Goal: Task Accomplishment & Management: Use online tool/utility

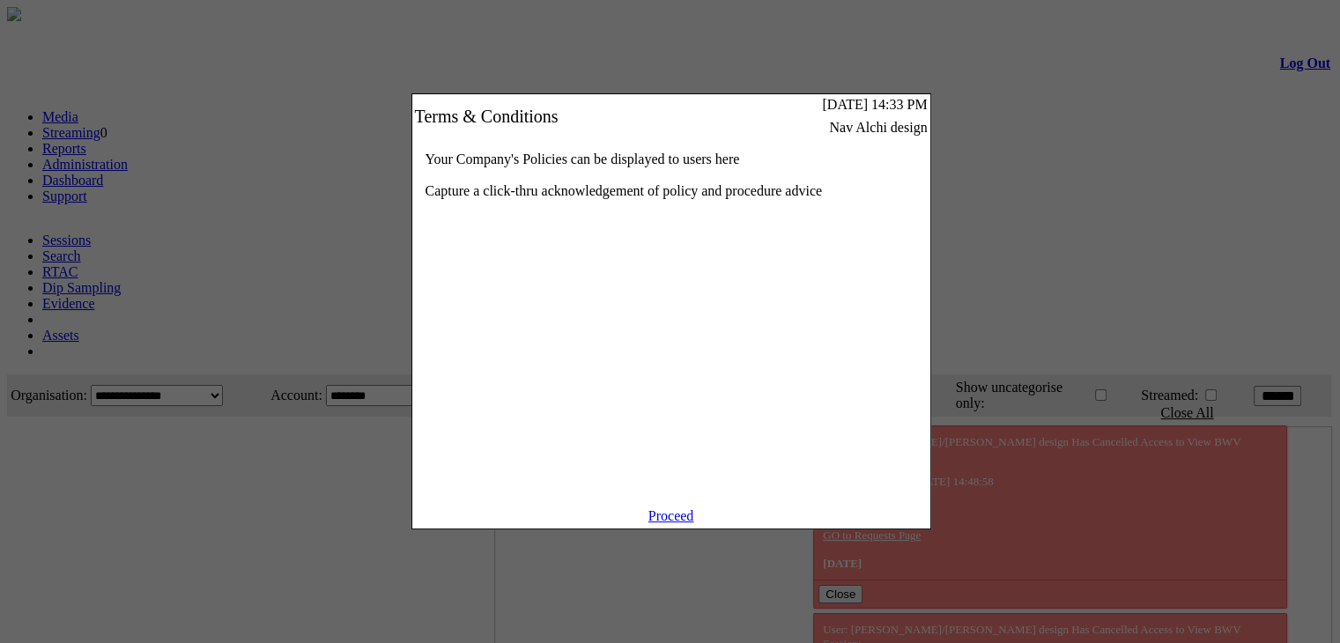
click at [686, 523] on link "Proceed" at bounding box center [671, 515] width 46 height 15
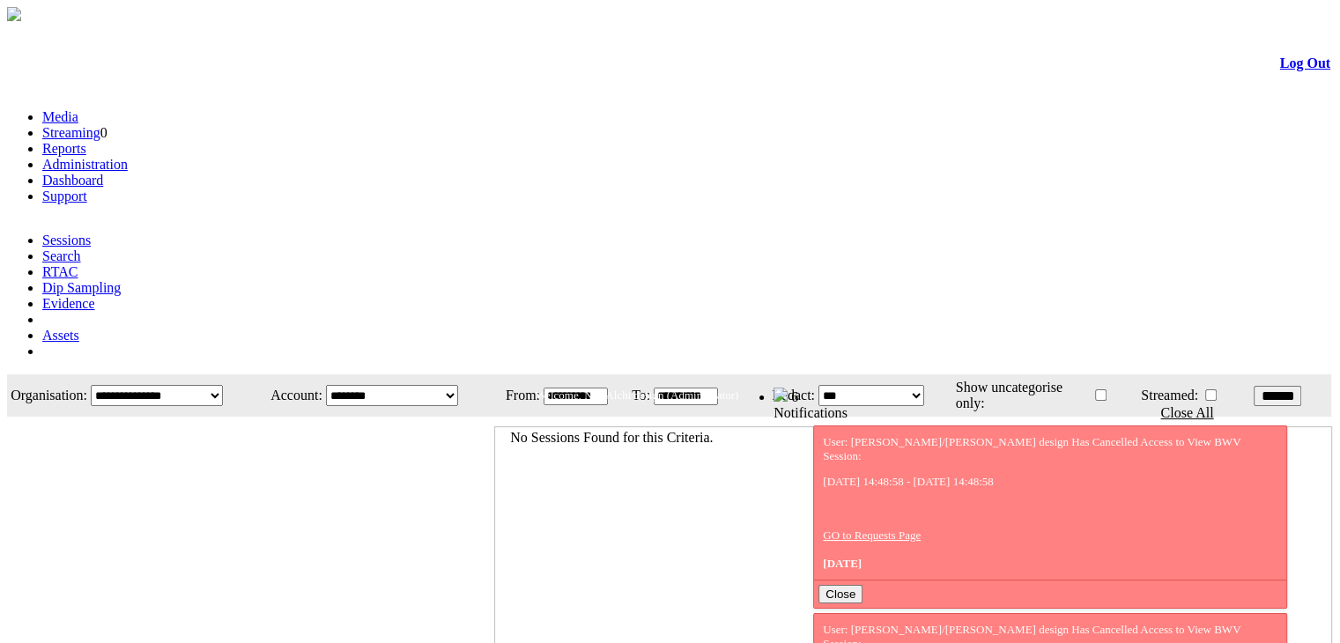
click at [128, 157] on link "Administration" at bounding box center [84, 164] width 85 height 15
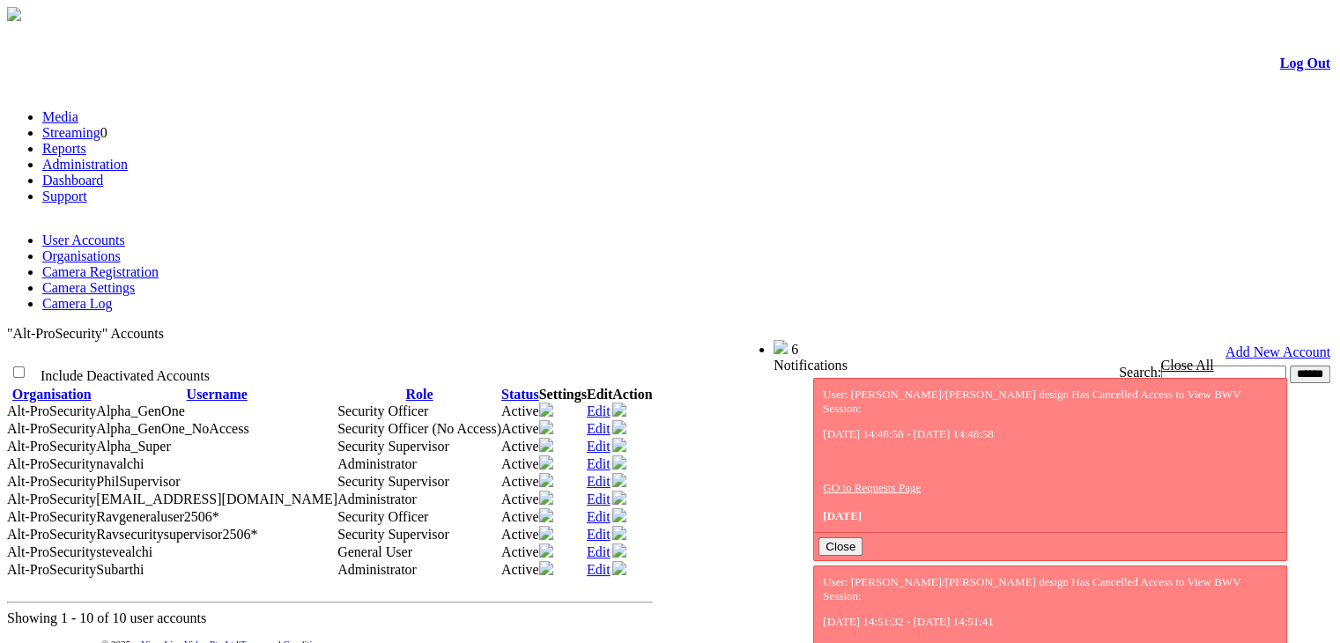
click at [159, 264] on link "Camera Registration" at bounding box center [100, 271] width 116 height 15
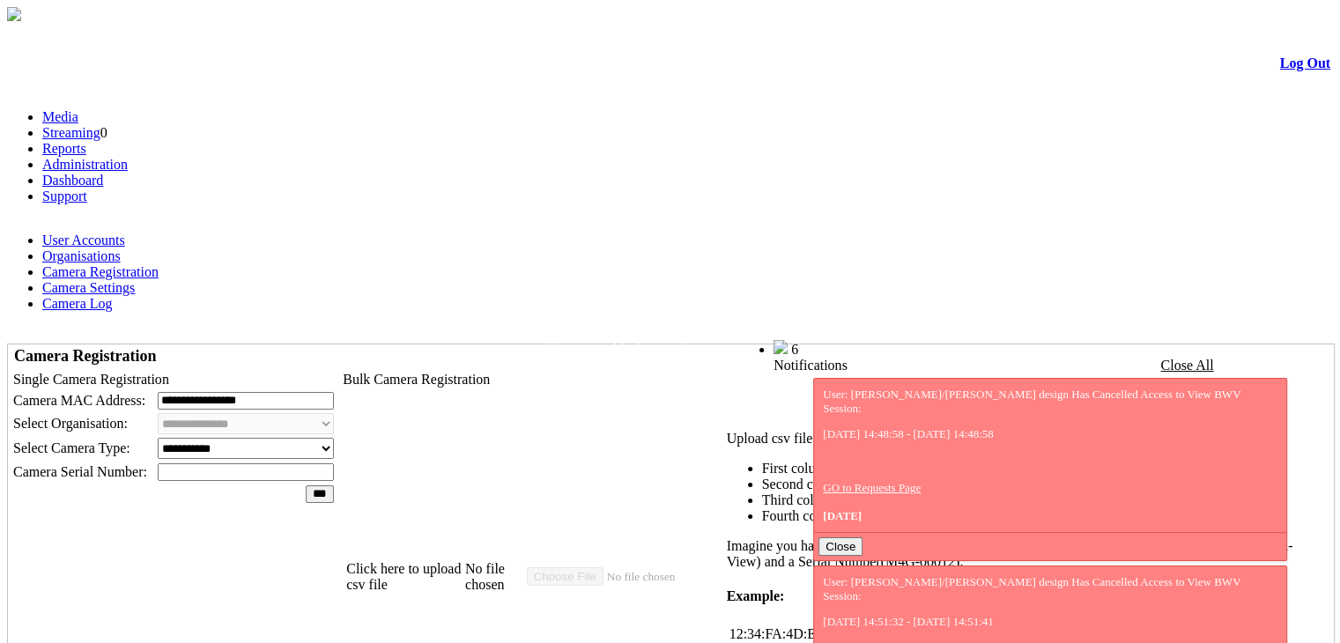
click at [465, 561] on label "Click here to upload csv file" at bounding box center [405, 577] width 119 height 32
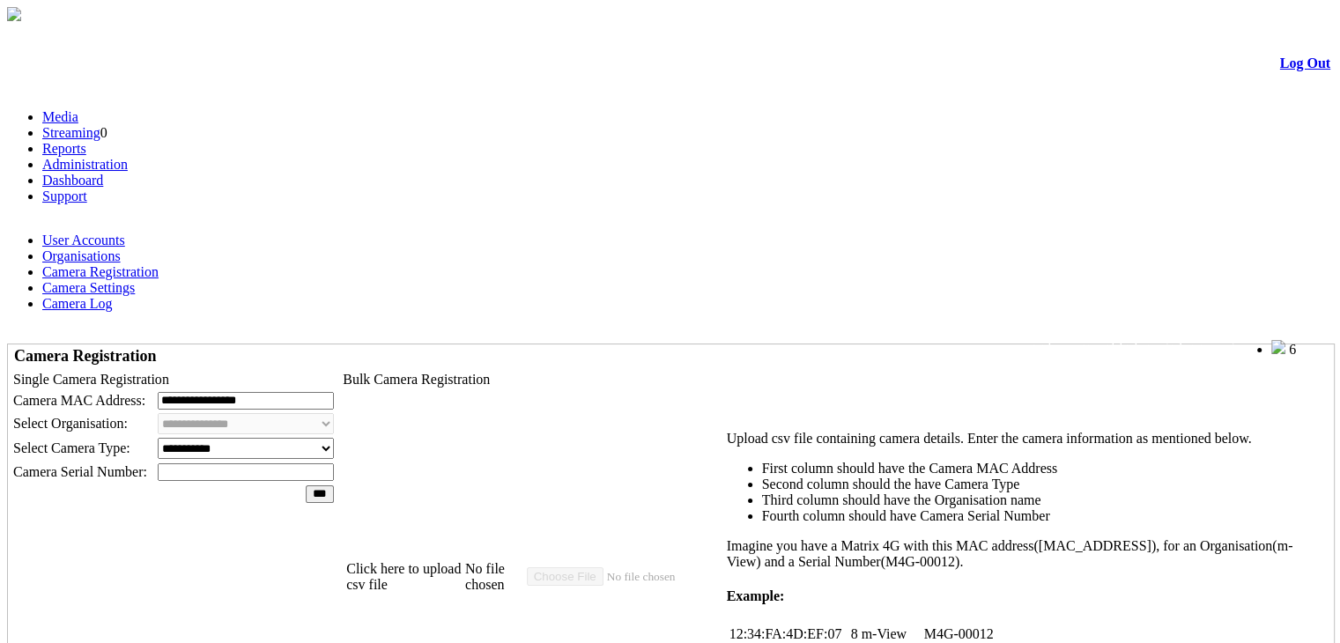
click at [465, 561] on label "Click here to upload csv file" at bounding box center [405, 577] width 119 height 32
click at [1289, 69] on link "Log Out" at bounding box center [1305, 62] width 50 height 15
